Goal: Use online tool/utility: Utilize a website feature to perform a specific function

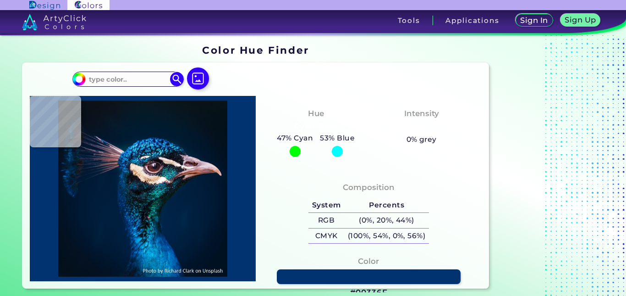
type input "#000000"
type input "#d2b6c6"
type input "#D2B6C6"
type input "#001c34"
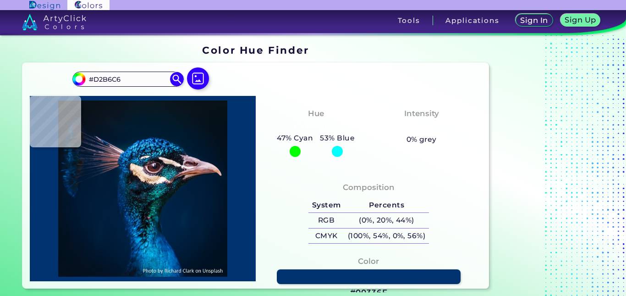
type input "#001C34"
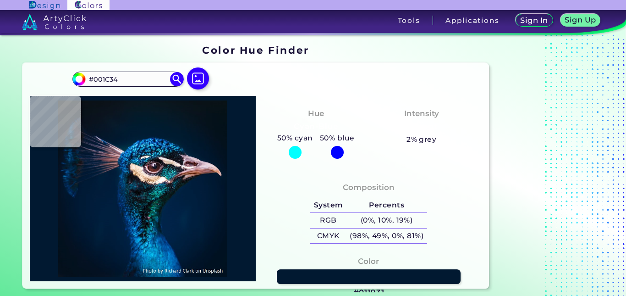
type input "#011931"
type input "#00192f"
type input "#00192F"
type input "#00182c"
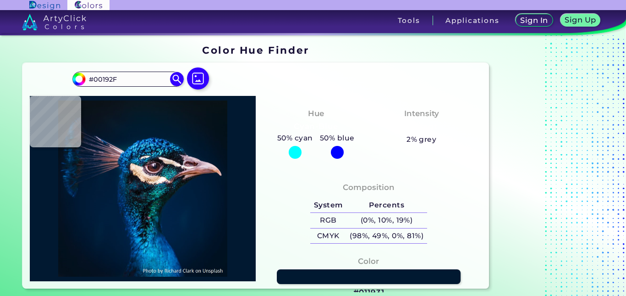
type input "#00182C"
type input "#01182a"
type input "#01182A"
type input "#001830"
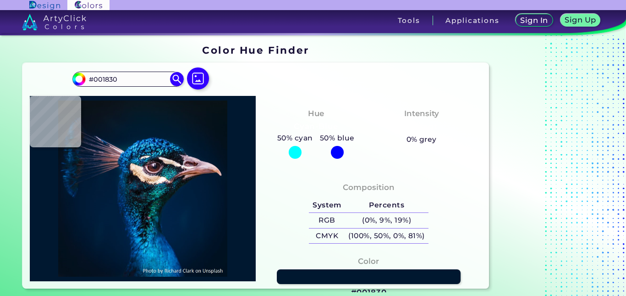
type input "#131623"
type input "#0c0a12"
type input "#0C0A12"
type input "#dfc8ba"
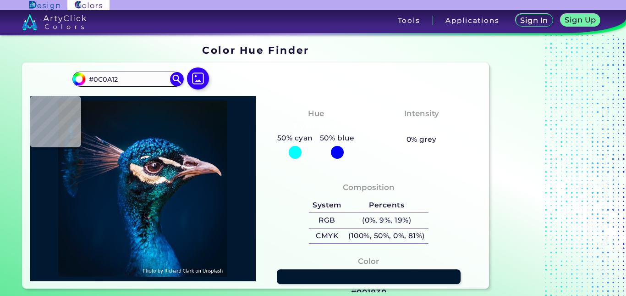
type input "#DFC8BA"
type input "#131b1f"
type input "#131B1F"
type input "#0e2633"
type input "#0E2633"
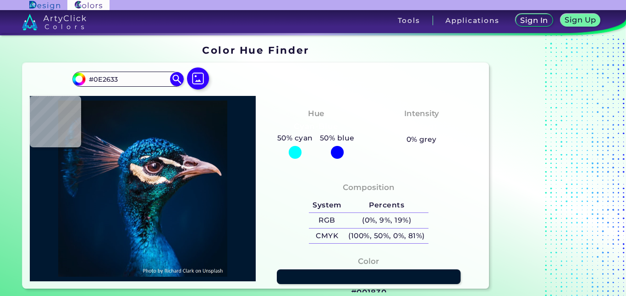
type input "#75e4e6"
type input "#75E4E6"
type input "#377282"
type input "#142e3a"
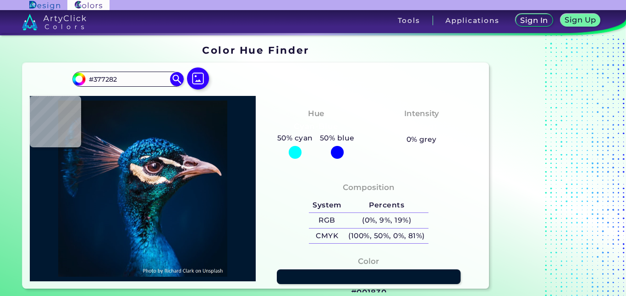
type input "#142E3A"
type input "#0f3041"
type input "#0F3041"
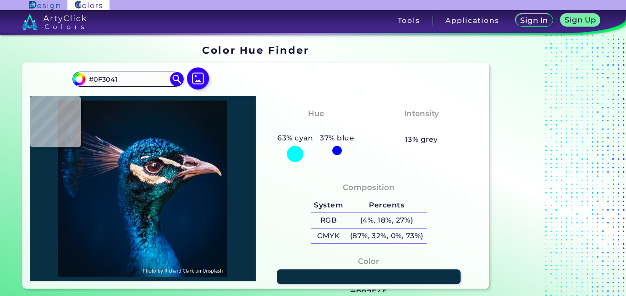
type input "#092f45"
type input "#092F45"
type input "#092b33"
type input "#092B33"
type input "#03212b"
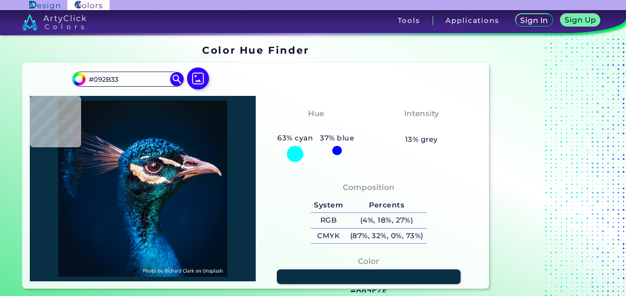
type input "#03212B"
type input "#028a93"
type input "#028A93"
type input "#030e14"
type input "#030E14"
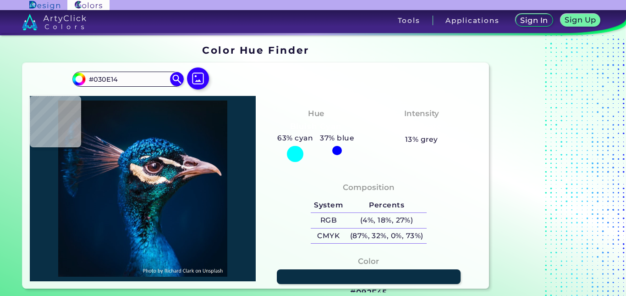
type input "#0e4e69"
type input "#0E4E69"
type input "#003047"
type input "#002e50"
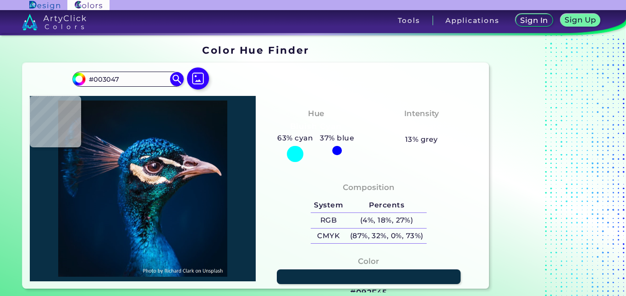
type input "#002E50"
type input "#004168"
type input "#0e304f"
type input "#0E304F"
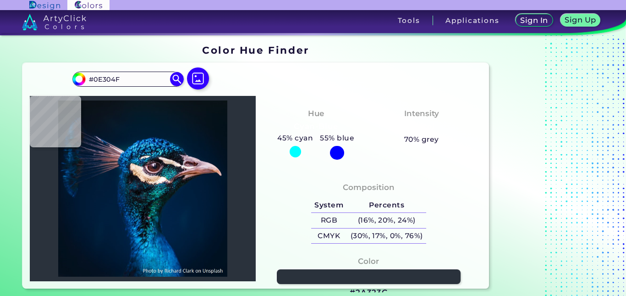
type input "#2a323c"
type input "#2A323C"
type input "#1f3f51"
type input "#1F3F51"
type input "#04719d"
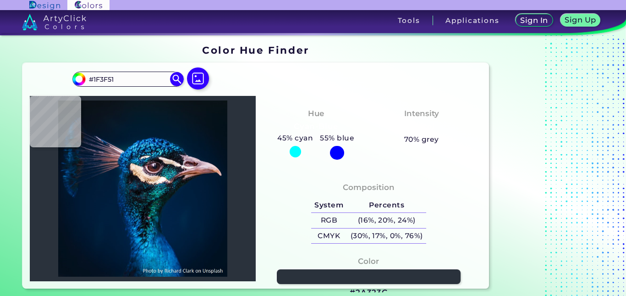
type input "#04719D"
type input "#072332"
type input "#0f171e"
type input "#0F171E"
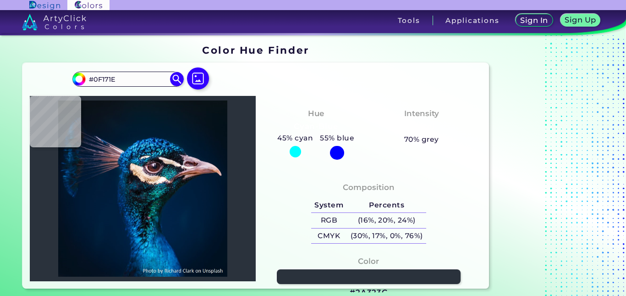
type input "#dfc8ba"
type input "#DFC8BA"
type input "#162631"
type input "#091926"
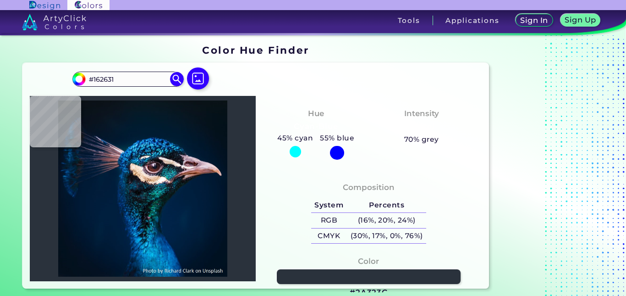
type input "#091926"
type input "#09282f"
type input "#09282F"
type input "#0a1c1f"
type input "#0A1C1F"
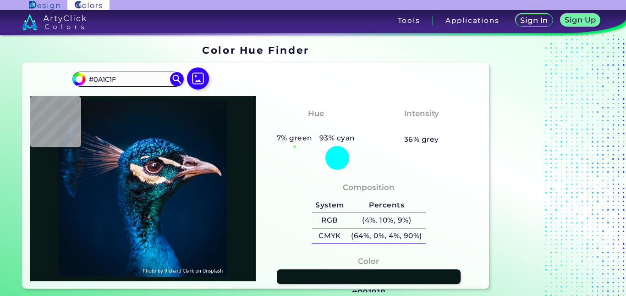
type input "#091918"
type input "#060a14"
type input "#060A14"
type input "#00252f"
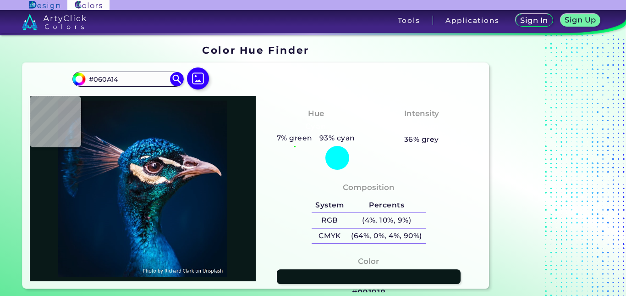
type input "#00252F"
type input "#01234a"
type input "#01234A"
type input "#011e3e"
type input "#011E3E"
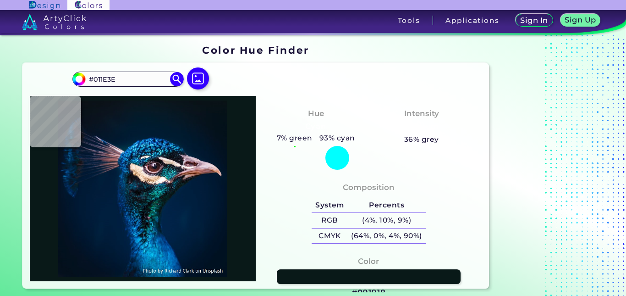
type input "#001d3c"
type input "#001D3C"
type input "#001d3b"
type input "#001D3B"
type input "#011c3a"
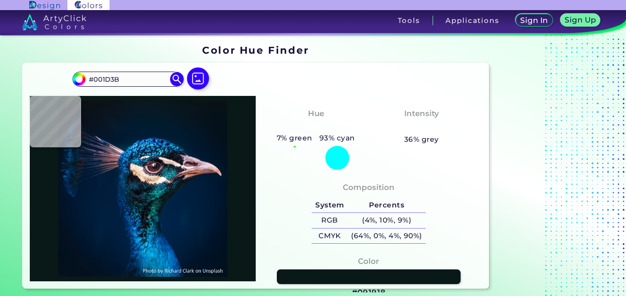
type input "#011C3A"
type input "#011c39"
type input "#011C39"
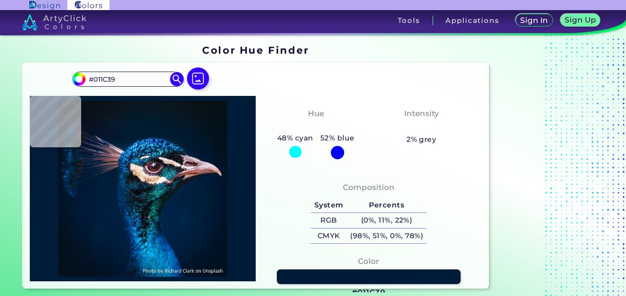
type input "#033656"
type input "#003a6f"
type input "#003A6F"
type input "#20779e"
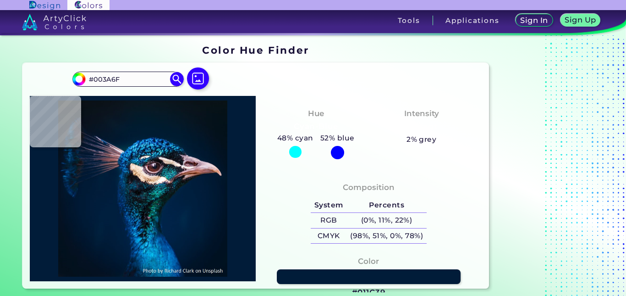
type input "#20779E"
type input "#553b49"
type input "#553B49"
type input "#1b0f18"
type input "#1B0F18"
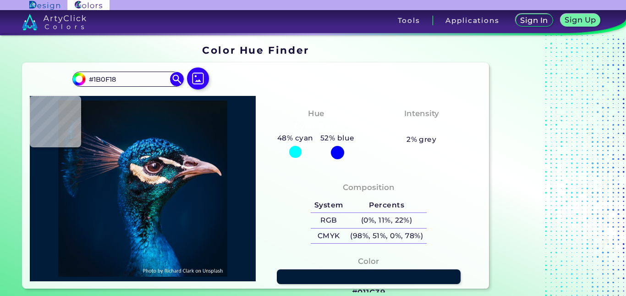
type input "#211a24"
type input "#211A24"
type input "#ebdbce"
type input "#EBDBCE"
type input "#212935"
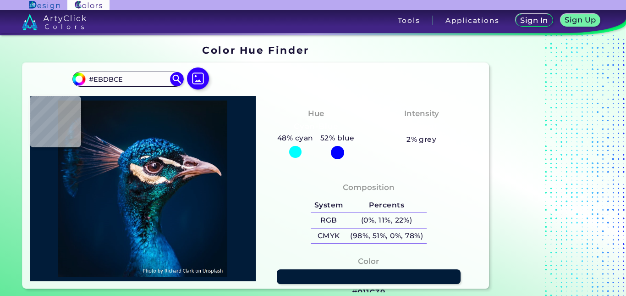
type input "#212935"
type input "#e5d1e1"
type input "#E5D1E1"
type input "#001a31"
type input "#001A31"
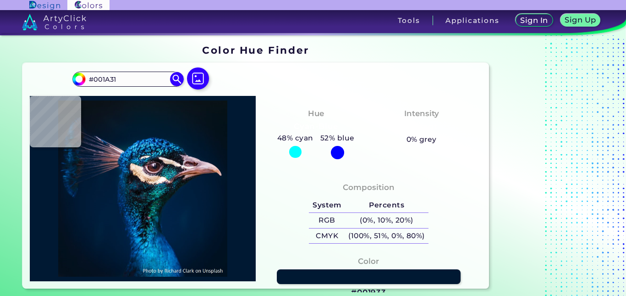
type input "#001933"
type input "#001931"
type input "#011931"
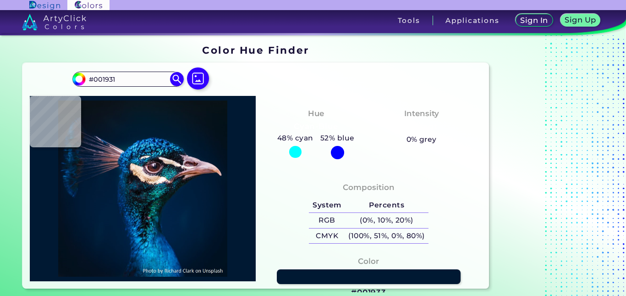
type input "#011931"
type input "#001830"
type input "#00172f"
type input "#00172F"
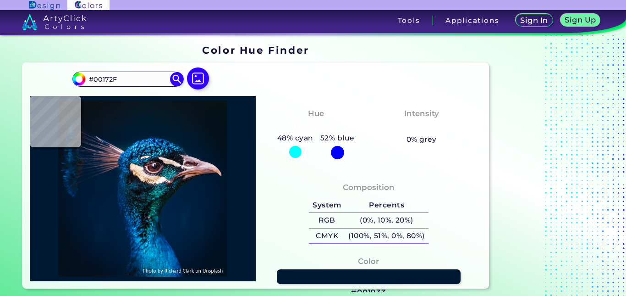
type input "#00192f"
type input "#00192F"
type input "#00182c"
type input "#00182C"
type input "#00182e"
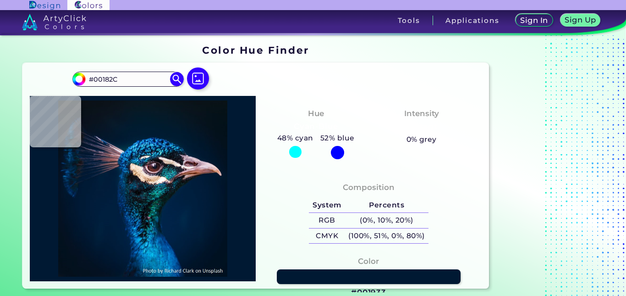
type input "#00182E"
type input "#00192d"
type input "#00192D"
type input "#001c31"
type input "#001C31"
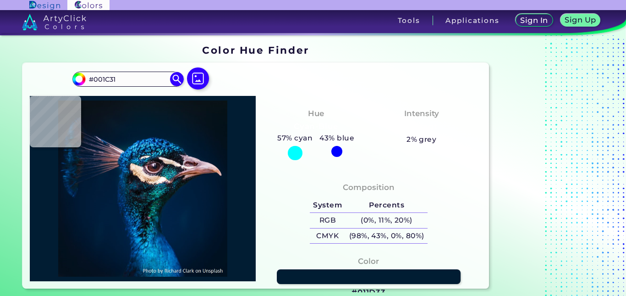
type input "#011d33"
type input "#011D33"
type input "#001c32"
type input "#001C32"
type input "#001c31"
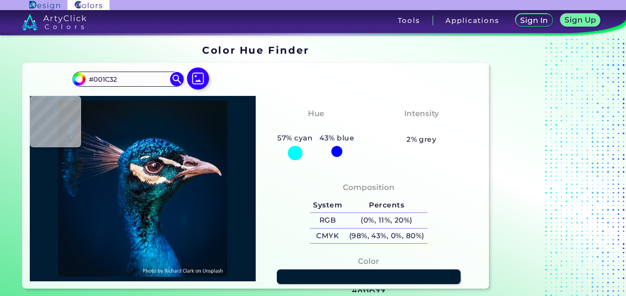
type input "#001C31"
type input "#001b31"
type input "#001B31"
type input "#001b34"
type input "#001B34"
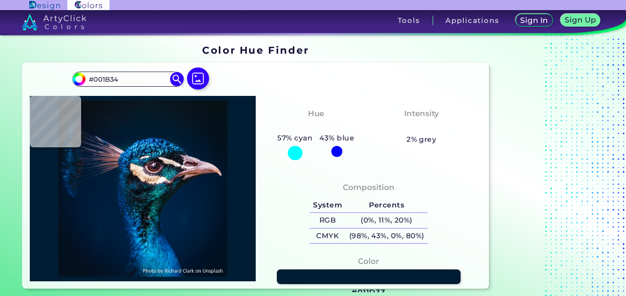
type input "#001c34"
type input "#001C34"
type input "#001c32"
type input "#001C32"
type input "#001a31"
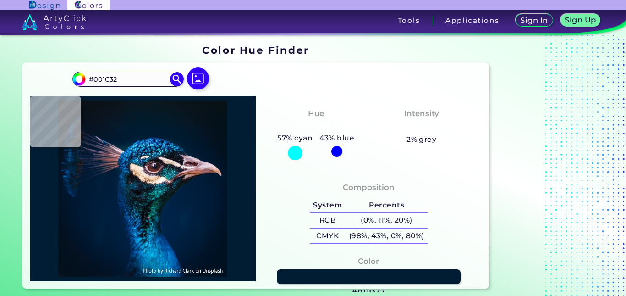
type input "#001A31"
type input "#011a30"
type input "#011A30"
type input "#001830"
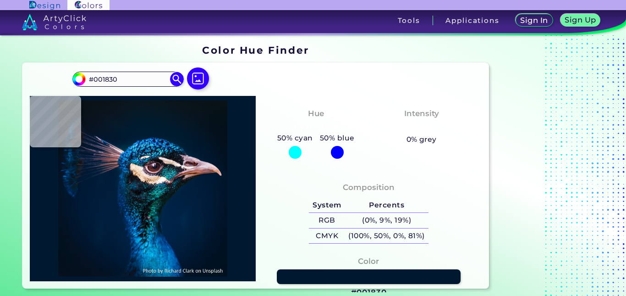
type input "#001a31"
type input "#001A31"
type input "#5a4f6d"
type input "#5A4F6D"
type input "#584e5d"
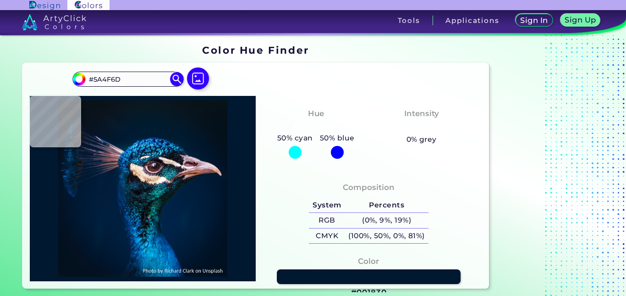
type input "#584E5D"
type input "#4b465c"
type input "#4B465C"
type input "#30395a"
type input "#30395A"
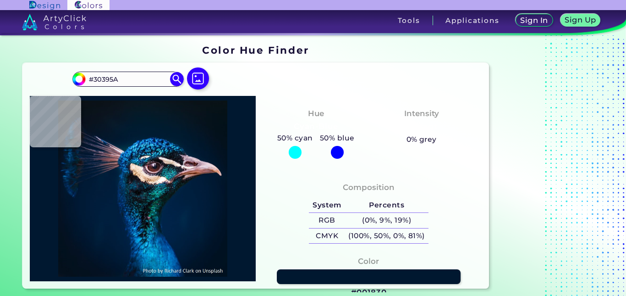
type input "#312f48"
type input "#312F48"
type input "#1a2843"
type input "#1A2843"
type input "#031b3a"
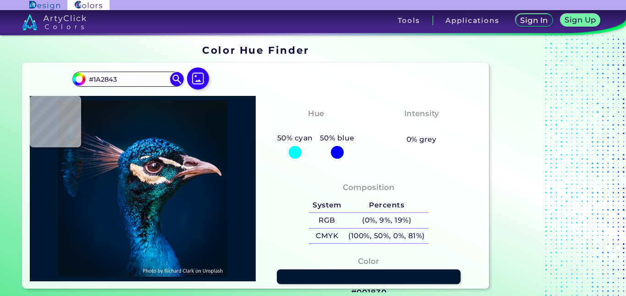
type input "#031B3A"
type input "#041931"
type input "#031930"
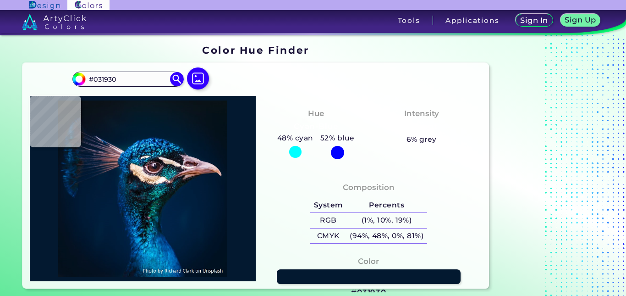
type input "#051b30"
type input "#051B30"
type input "#161c26"
type input "#161C26"
type input "#001e31"
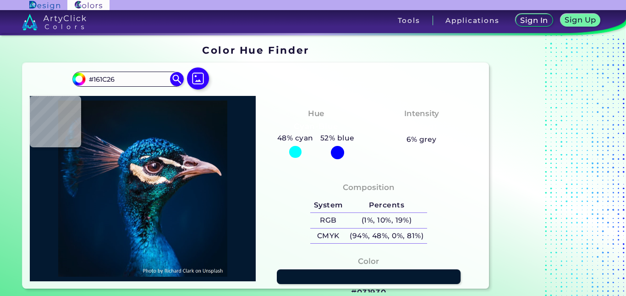
type input "#001E31"
type input "#002644"
type input "#072032"
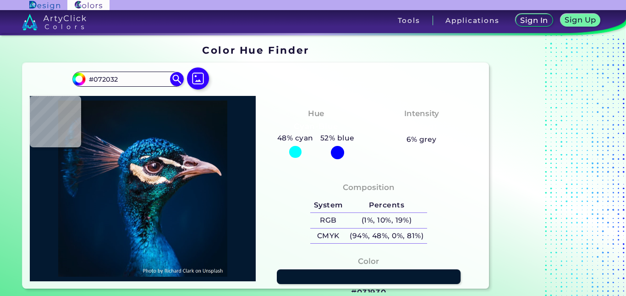
type input "#001e31"
type input "#001E31"
type input "#001d31"
type input "#001D31"
type input "#012040"
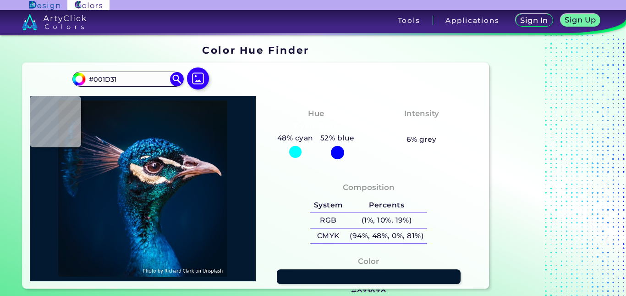
type input "#012040"
type input "#042442"
type input "#05162b"
type input "#05162B"
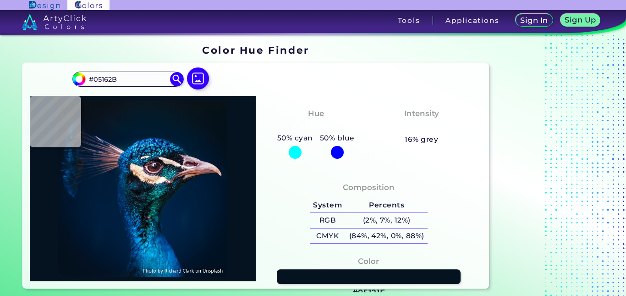
type input "#05121f"
type input "#05121F"
type input "#0a121f"
type input "#0A121F"
type input "#081424"
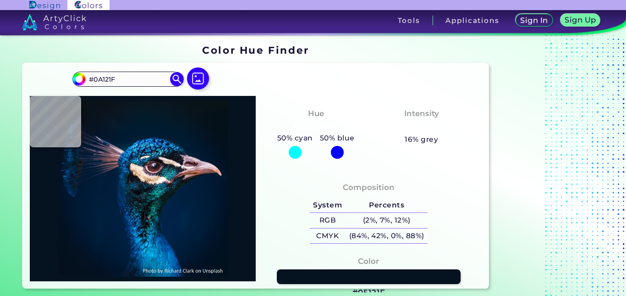
type input "#081424"
type input "#03182b"
type input "#03182B"
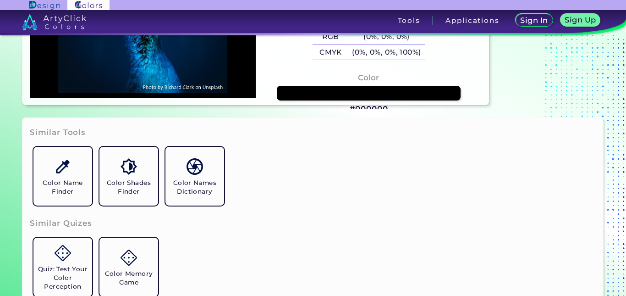
scroll to position [275, 0]
